Goal: Transaction & Acquisition: Subscribe to service/newsletter

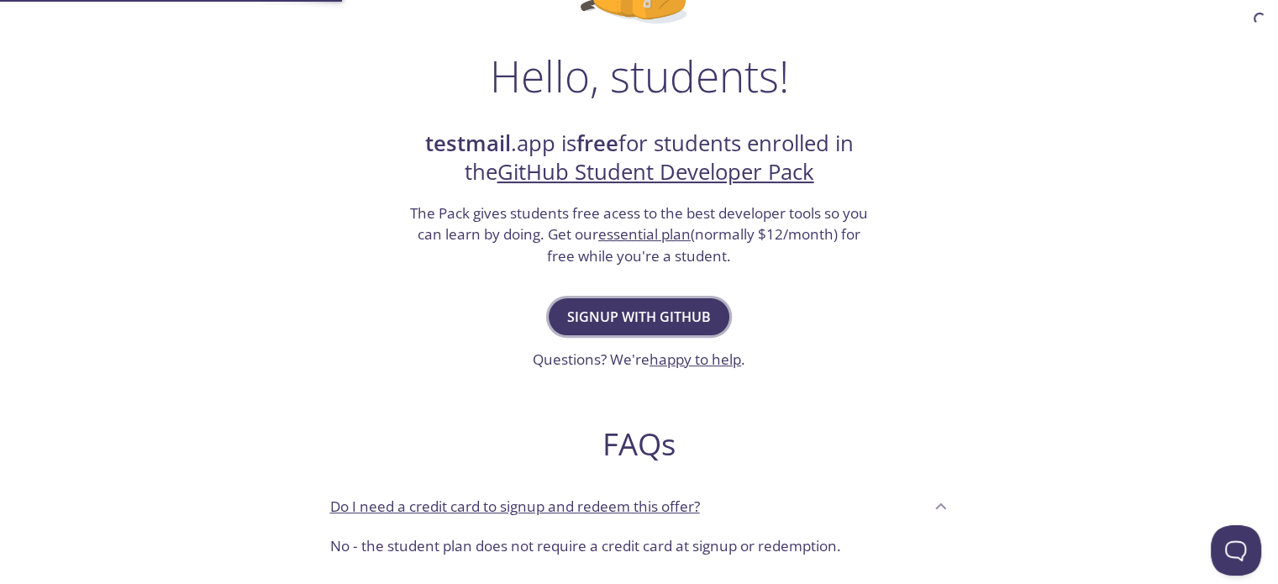
click at [561, 323] on button "Signup with GitHub" at bounding box center [639, 316] width 181 height 37
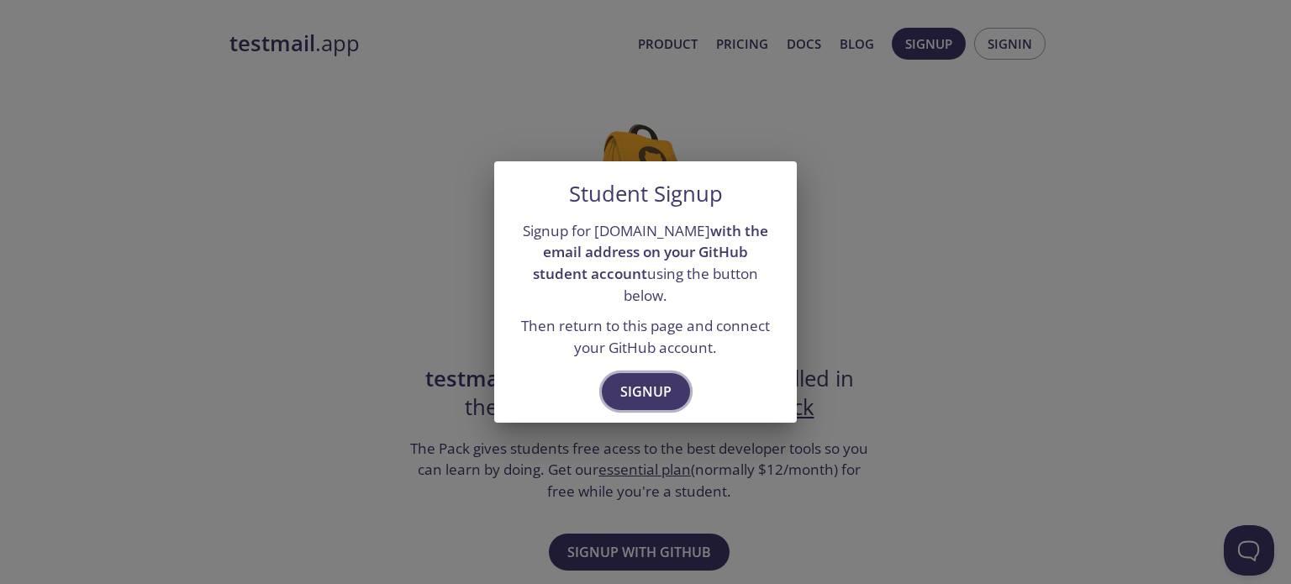
click at [642, 380] on span "Signup" at bounding box center [645, 392] width 51 height 24
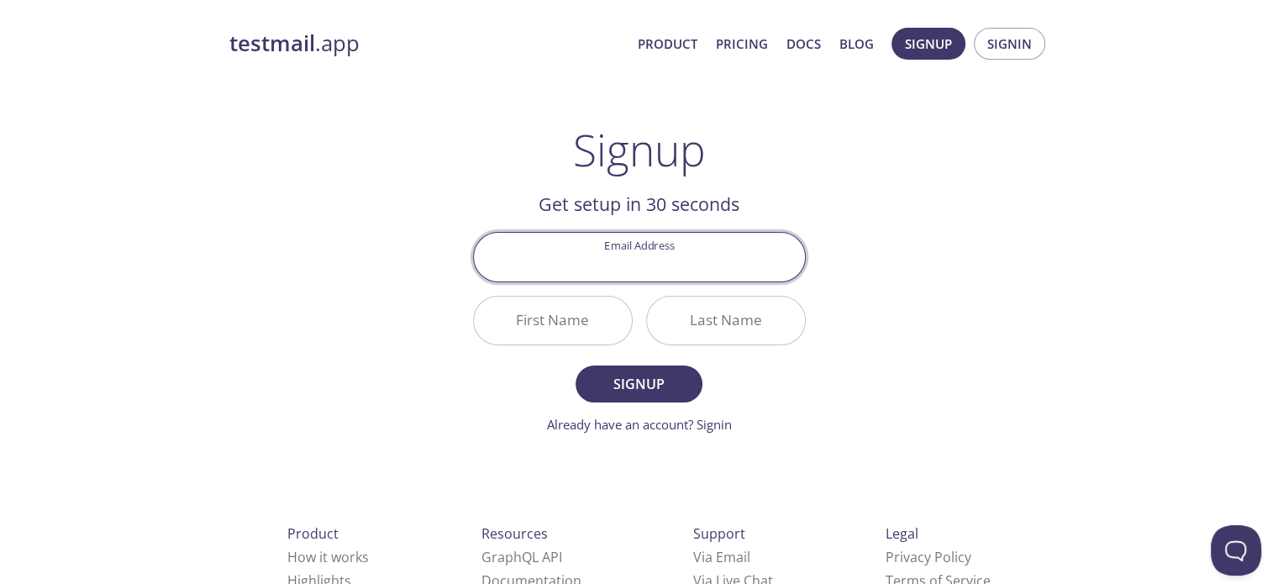
click at [666, 249] on input "Email Address" at bounding box center [639, 257] width 331 height 48
type input "[EMAIL_ADDRESS][DOMAIN_NAME]"
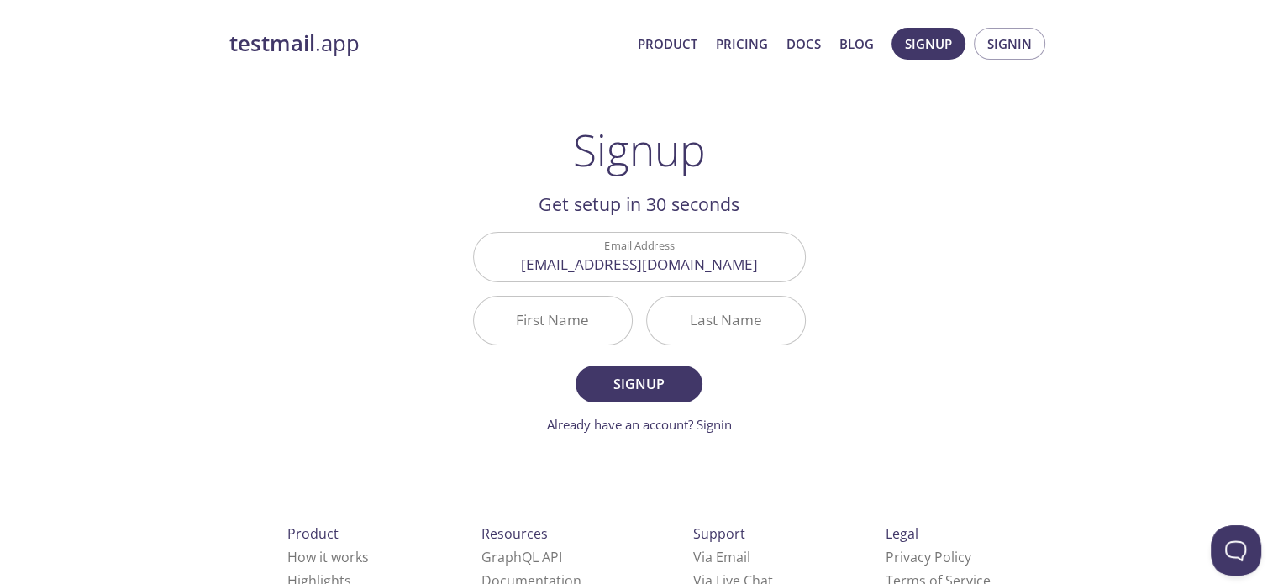
click at [312, 293] on div "testmail .app Product Pricing Docs Blog Signup Signin Signup Get setup in 30 se…" at bounding box center [639, 402] width 861 height 771
click at [555, 330] on input "First Name" at bounding box center [553, 321] width 158 height 48
type input "Geet"
click at [697, 325] on input "Last Name" at bounding box center [726, 321] width 158 height 48
type input "Bhatia"
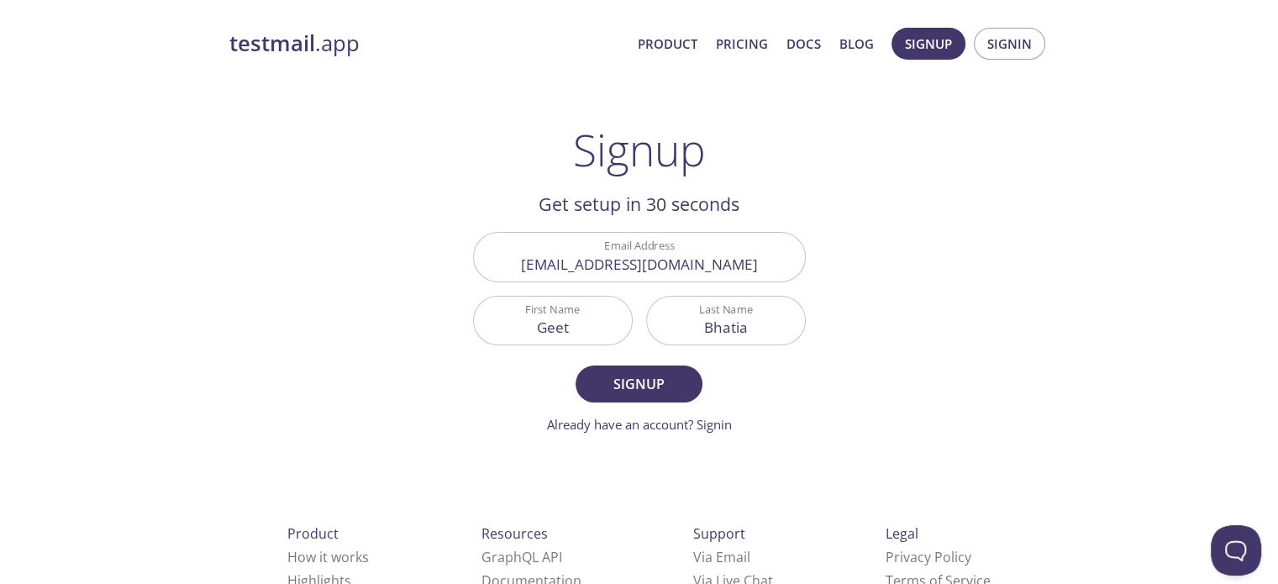
drag, startPoint x: 607, startPoint y: 392, endPoint x: 402, endPoint y: 327, distance: 215.3
click at [402, 327] on div "testmail .app Product Pricing Docs Blog Signup Signin Signup Get setup in 30 se…" at bounding box center [639, 402] width 861 height 771
click at [602, 376] on span "Signup" at bounding box center [638, 384] width 89 height 24
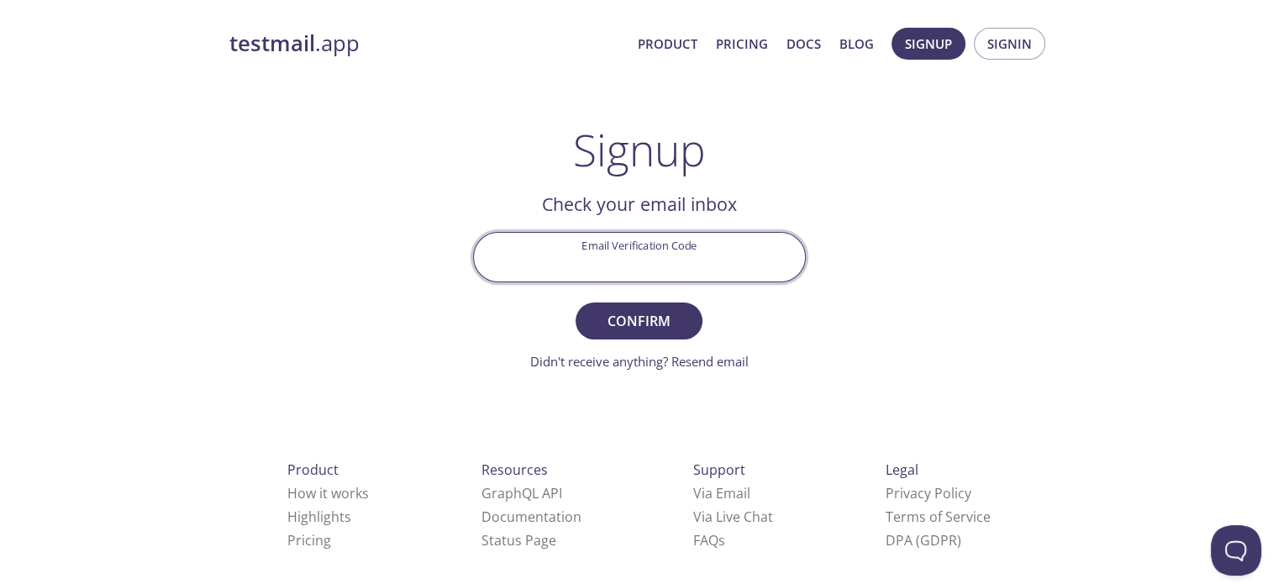
click at [680, 258] on input "Email Verification Code" at bounding box center [639, 257] width 331 height 48
type input "2Y7G6VG"
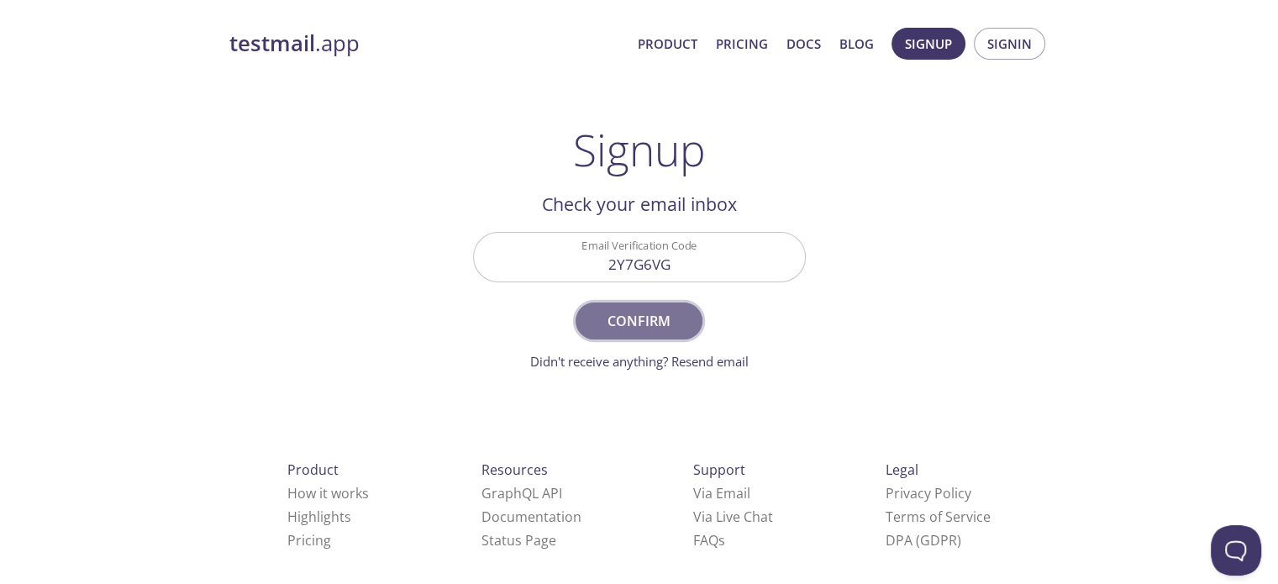
click at [654, 312] on span "Confirm" at bounding box center [638, 321] width 89 height 24
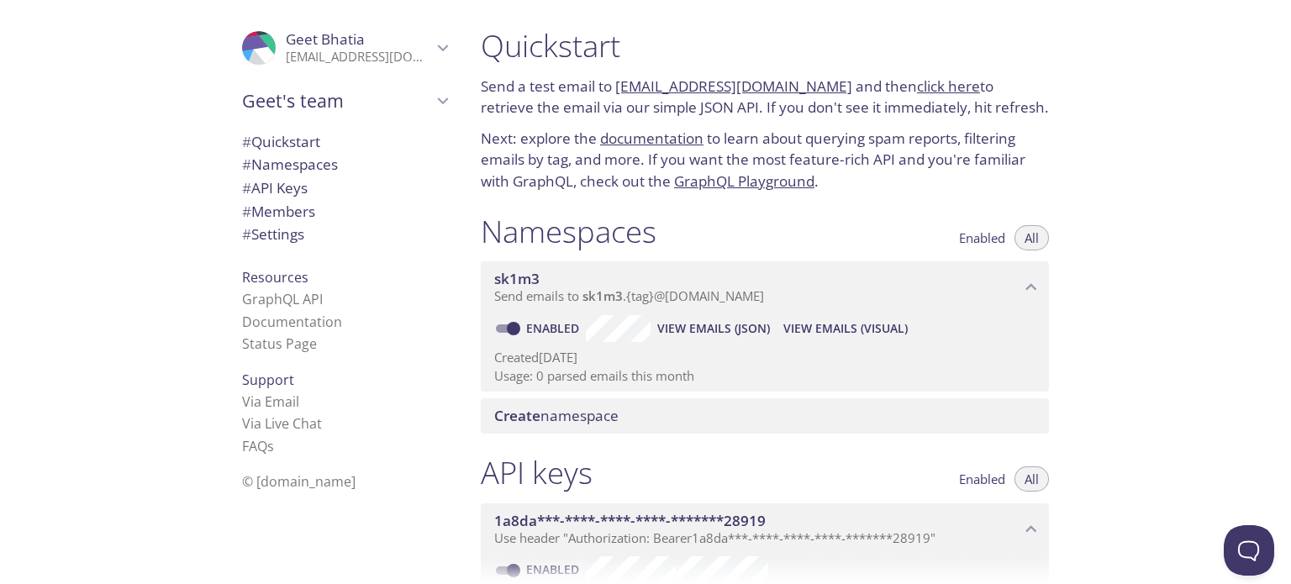
click at [1146, 261] on div "Quickstart Send a test email to sk1m3.test@inbox.testmail.app and then click he…" at bounding box center [879, 292] width 824 height 584
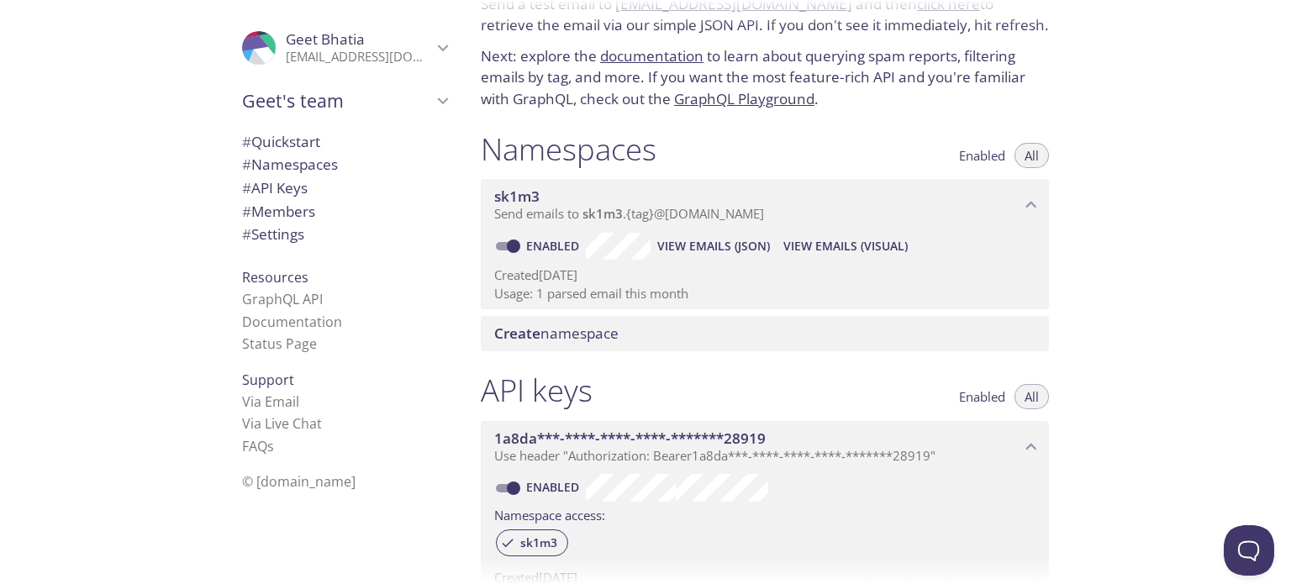
scroll to position [73, 0]
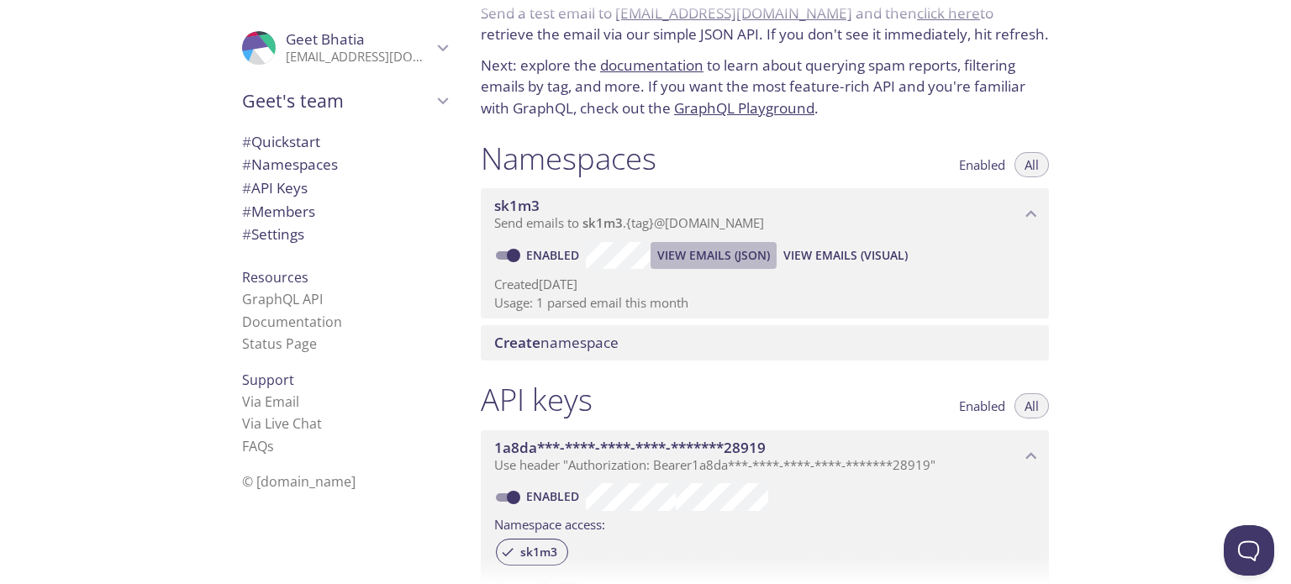
click at [715, 251] on span "View Emails (JSON)" at bounding box center [713, 255] width 113 height 20
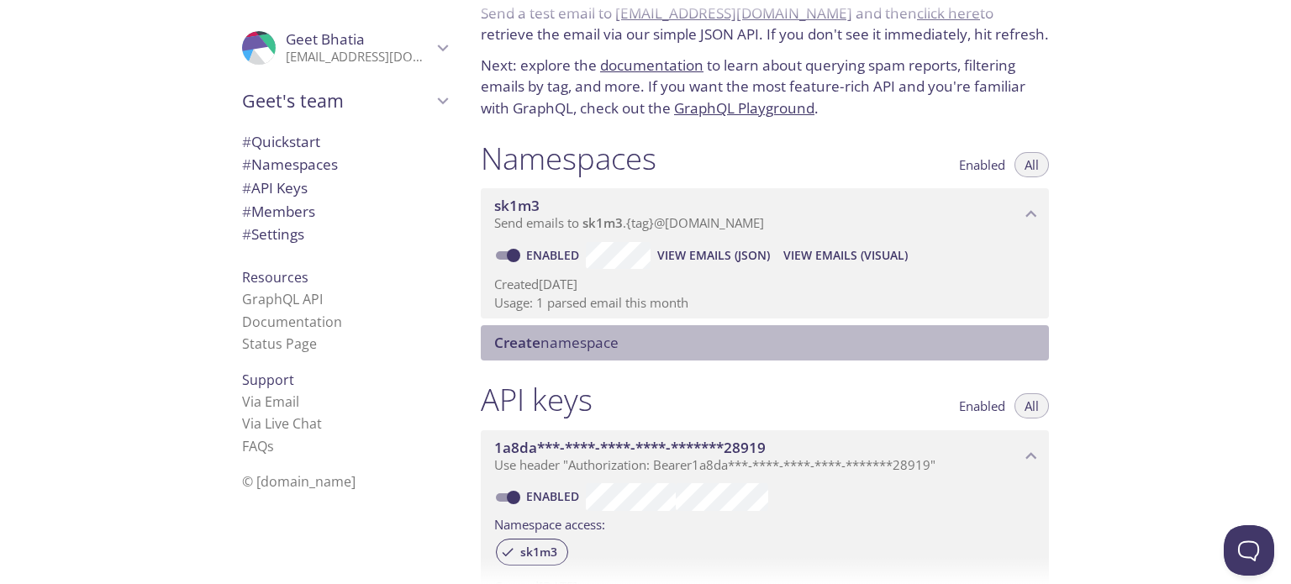
click at [772, 340] on span "Create namespace" at bounding box center [768, 343] width 548 height 18
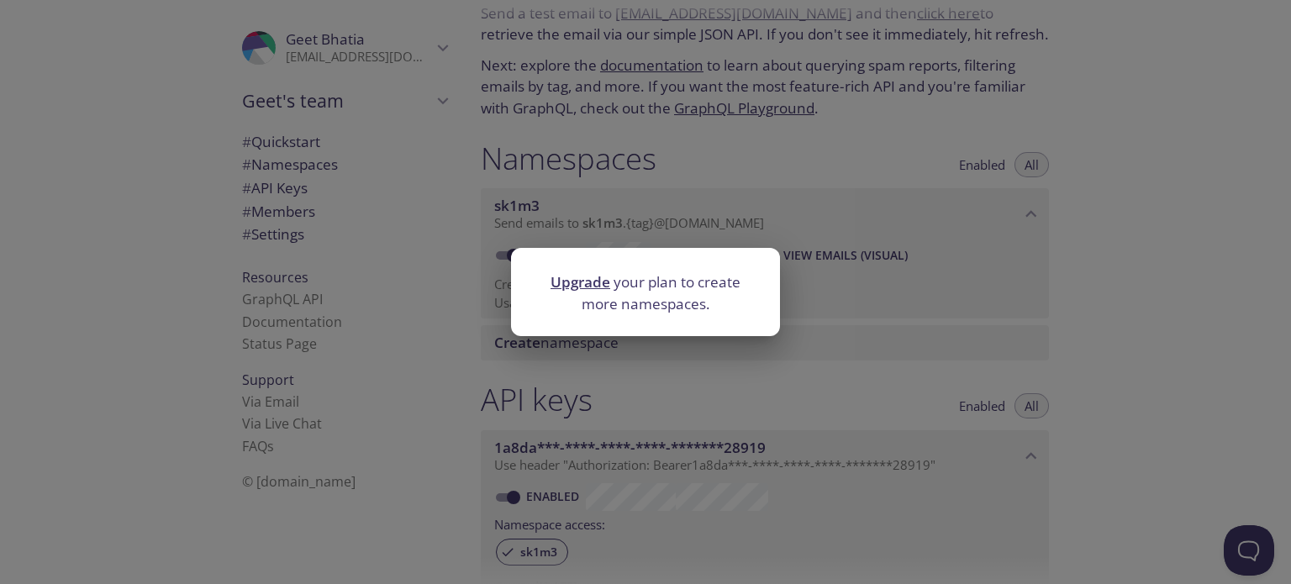
click at [872, 369] on div "Upgrade your plan to create more namespaces." at bounding box center [645, 292] width 1291 height 584
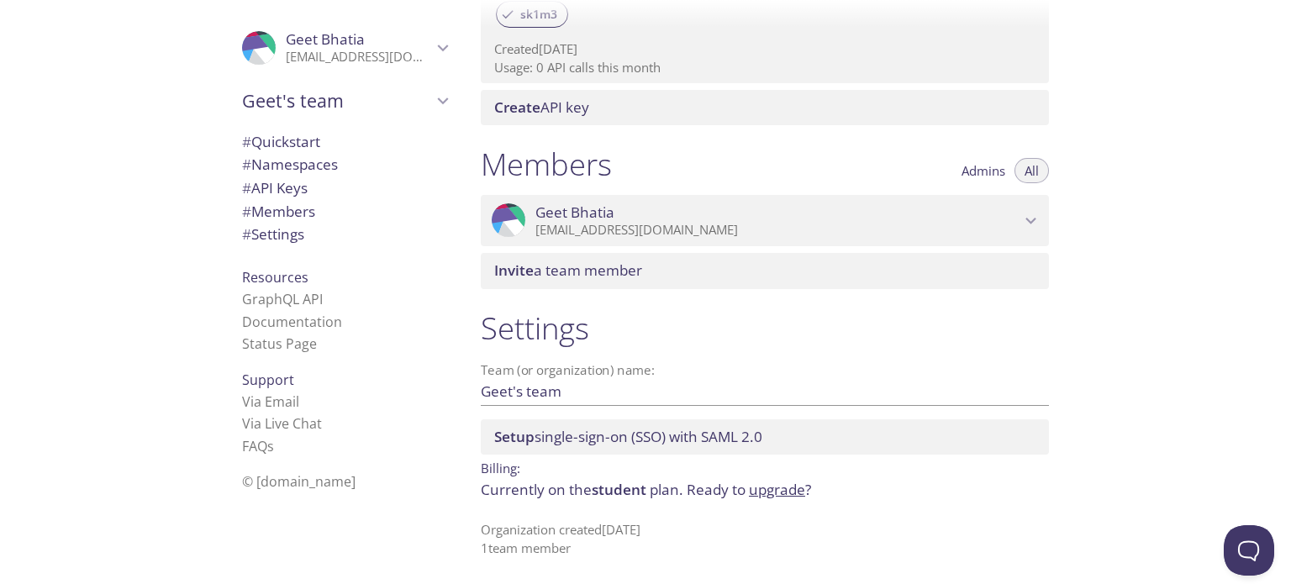
scroll to position [0, 0]
